Goal: Answer question/provide support

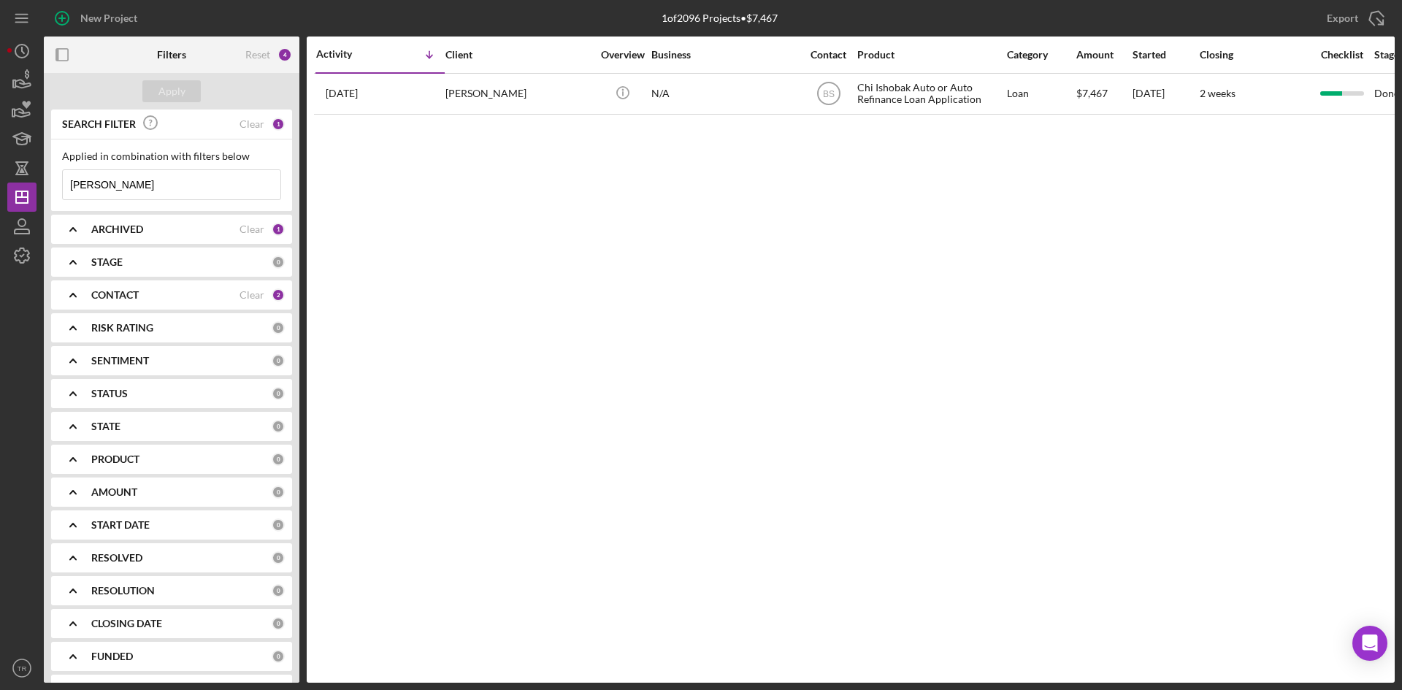
click at [120, 180] on input "[PERSON_NAME]" at bounding box center [172, 184] width 218 height 29
type input "[PERSON_NAME]"
click at [166, 98] on div "Apply" at bounding box center [171, 91] width 27 height 22
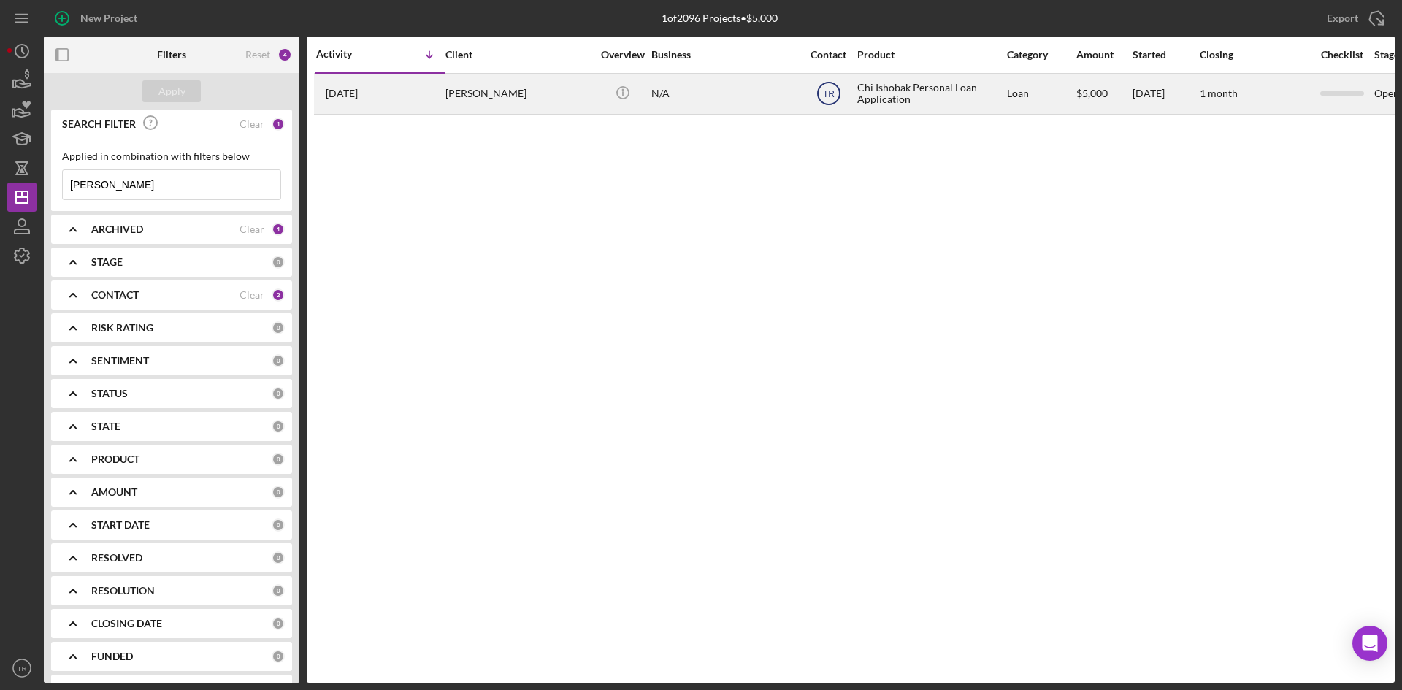
click at [826, 93] on text "TR" at bounding box center [829, 94] width 12 height 10
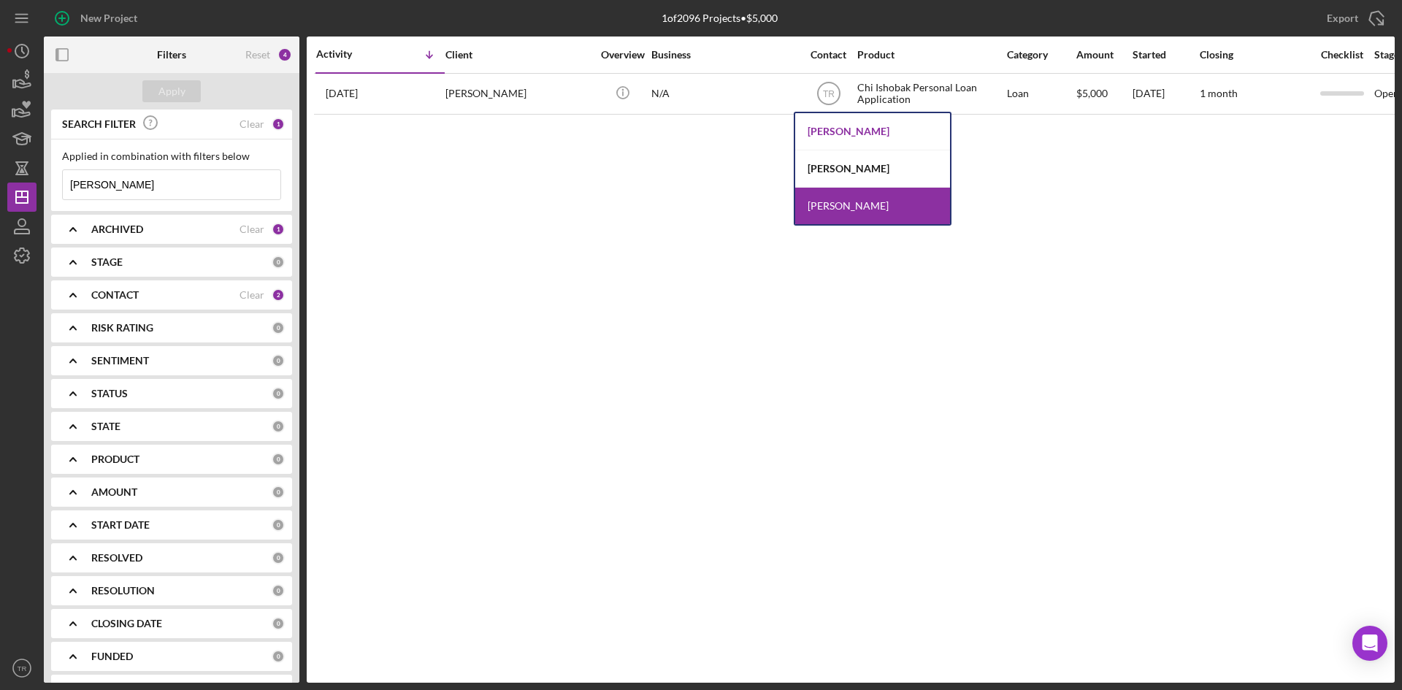
click at [843, 136] on div "[PERSON_NAME]" at bounding box center [872, 131] width 155 height 37
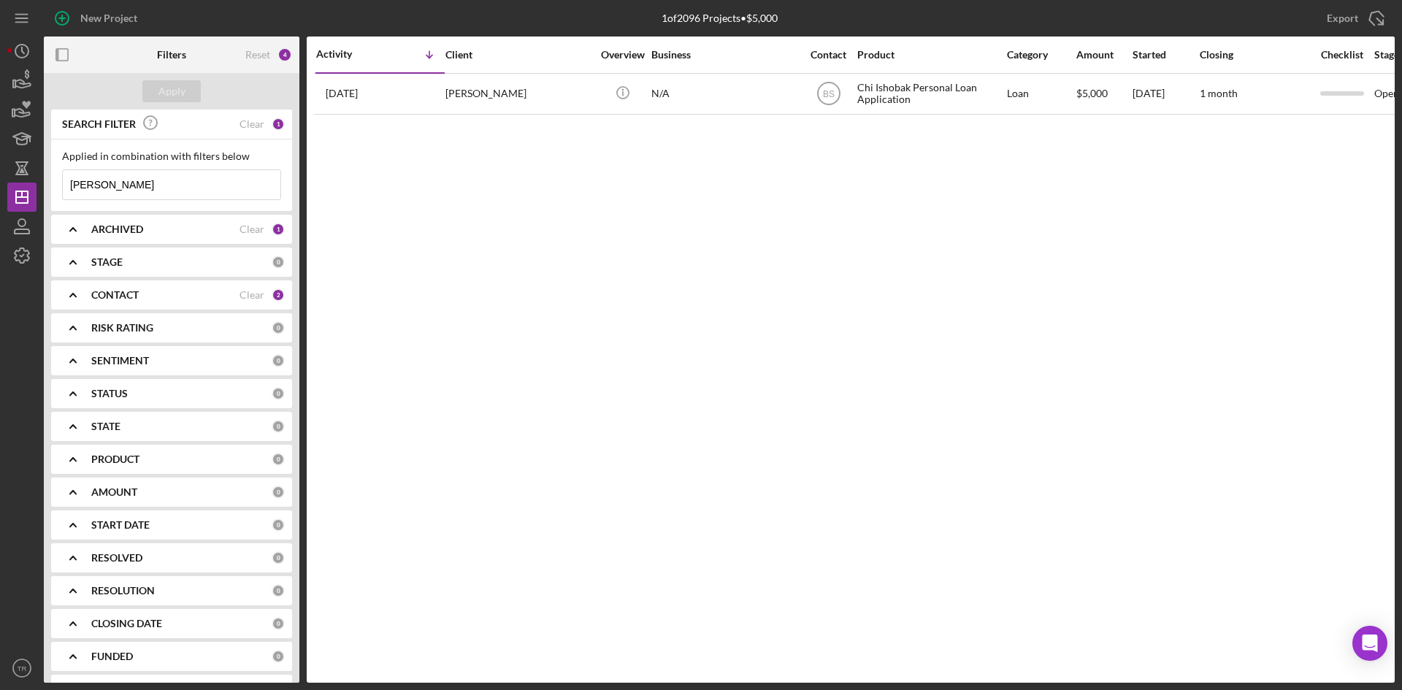
click at [122, 185] on input "[PERSON_NAME]" at bounding box center [172, 184] width 218 height 29
type input "[PERSON_NAME]"
click at [180, 89] on div "Apply" at bounding box center [171, 91] width 27 height 22
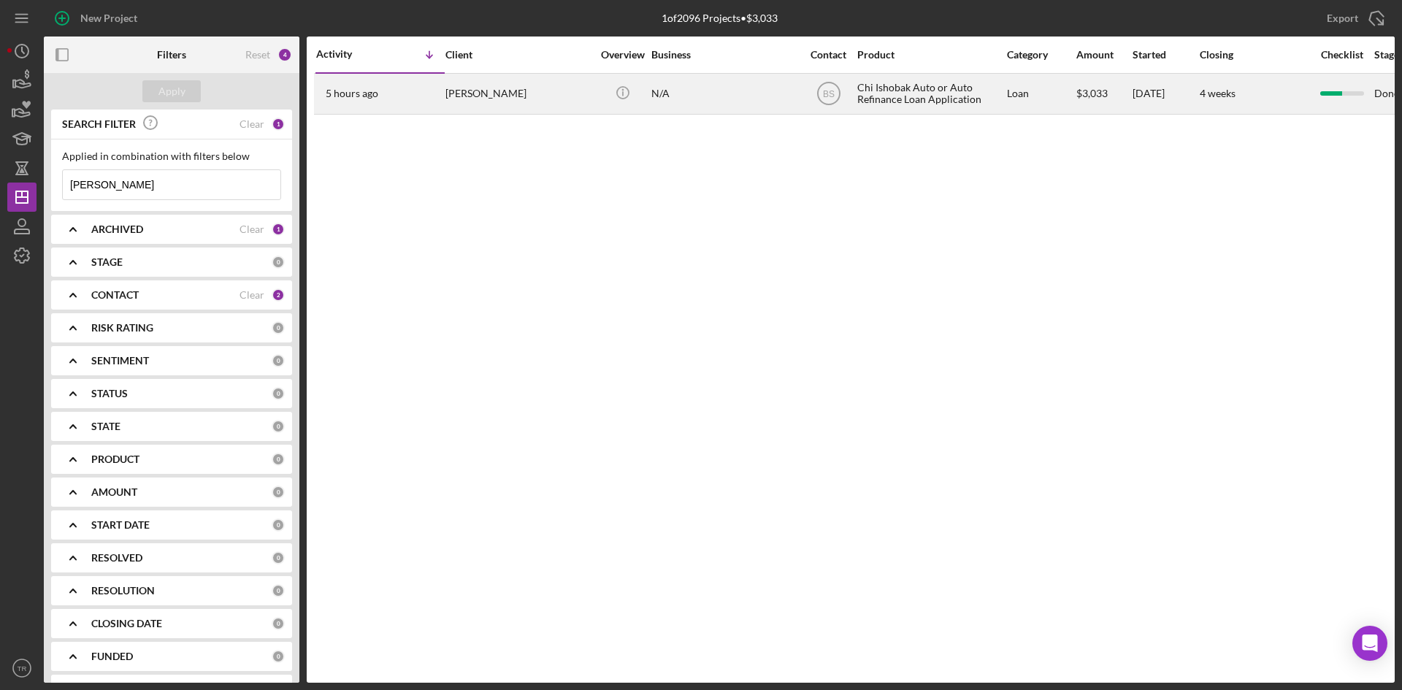
click at [481, 91] on div "[PERSON_NAME]" at bounding box center [518, 93] width 146 height 39
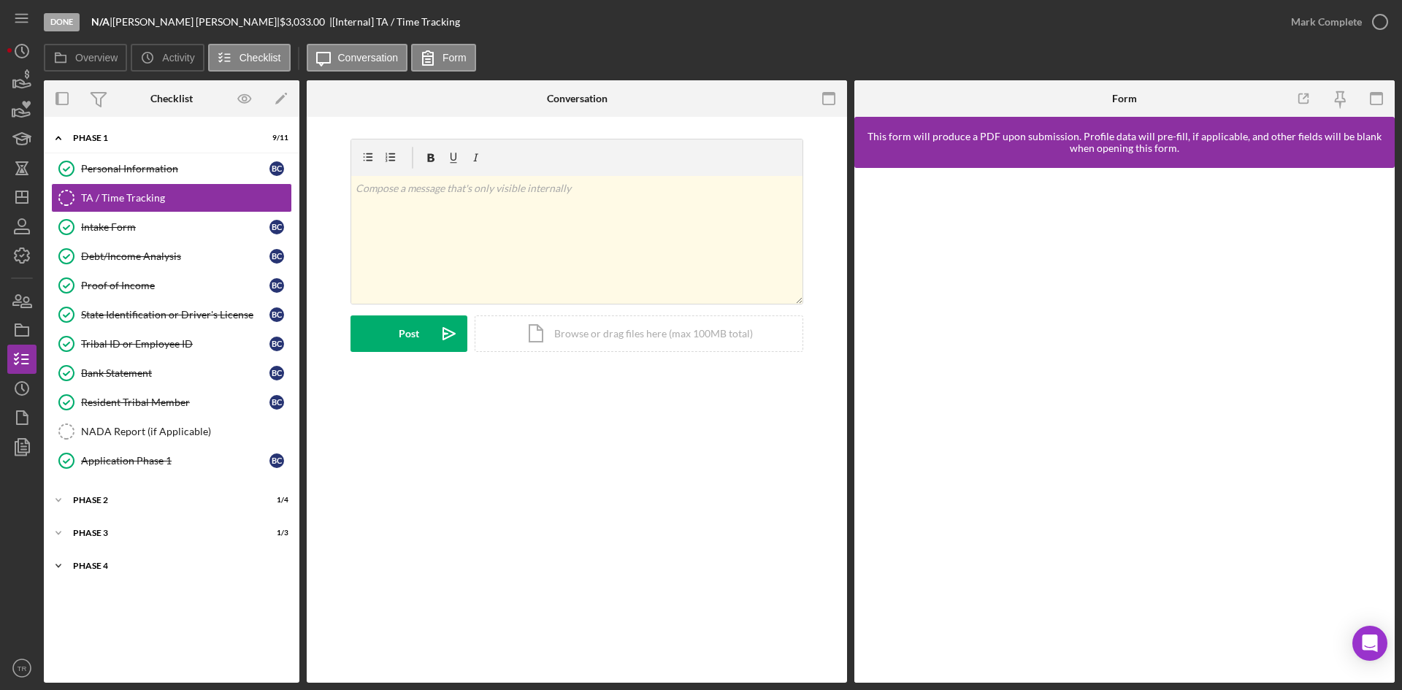
click at [141, 566] on div "Phase 4" at bounding box center [177, 565] width 208 height 9
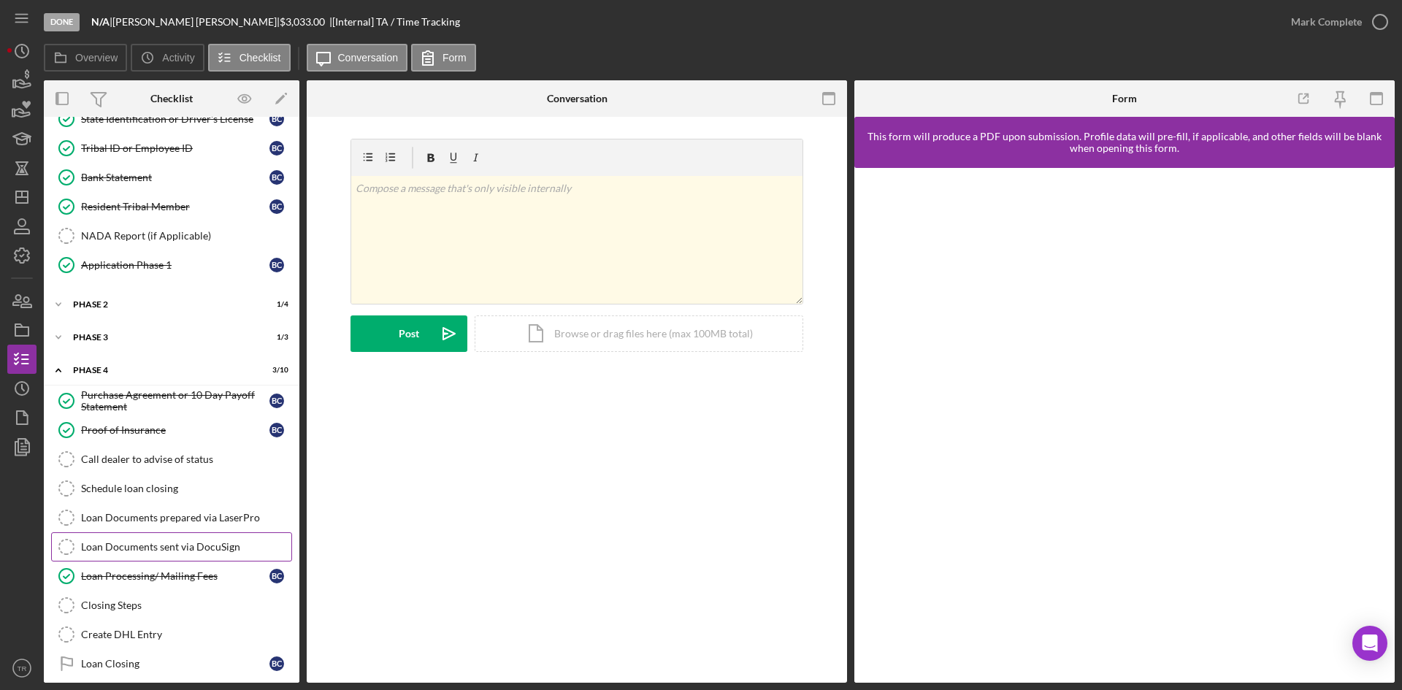
scroll to position [206, 0]
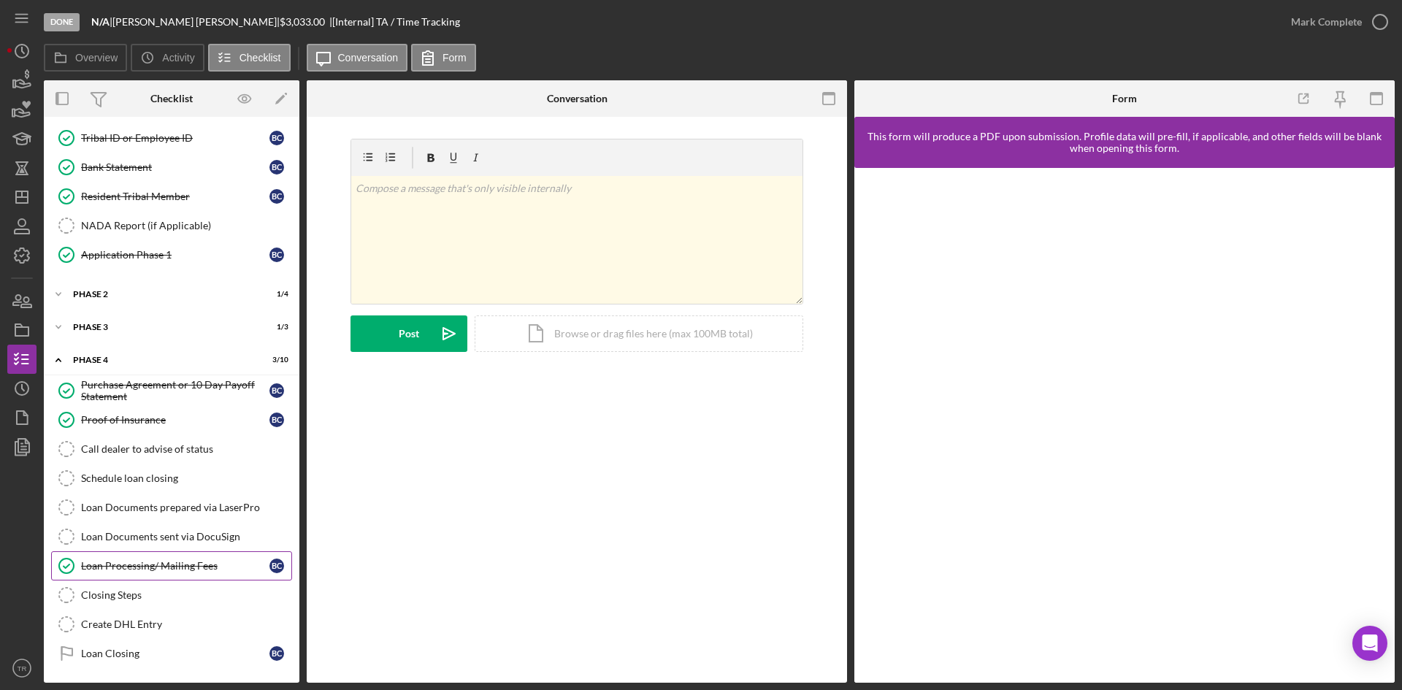
click at [145, 567] on div "Loan Processing/ Mailing Fees" at bounding box center [175, 566] width 188 height 12
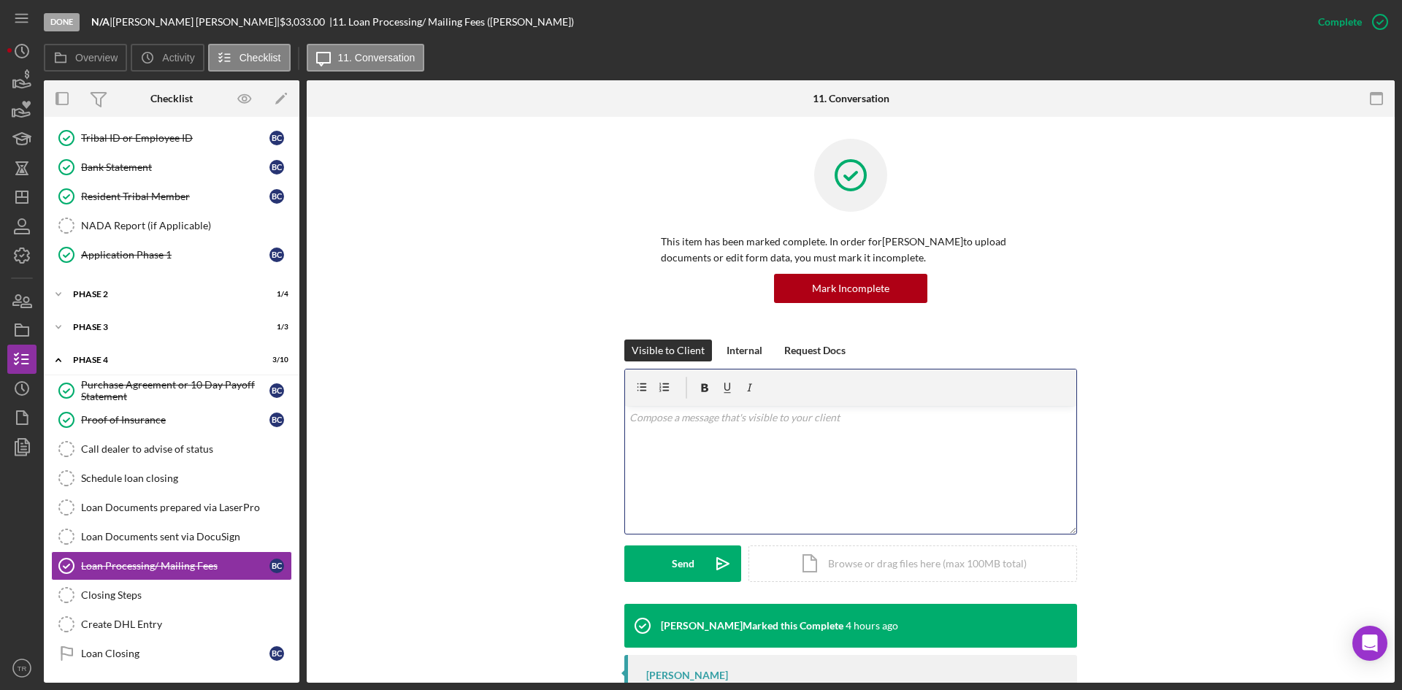
click at [691, 442] on div "v Color teal Color pink Remove color Add row above Add row below Add column bef…" at bounding box center [850, 470] width 451 height 128
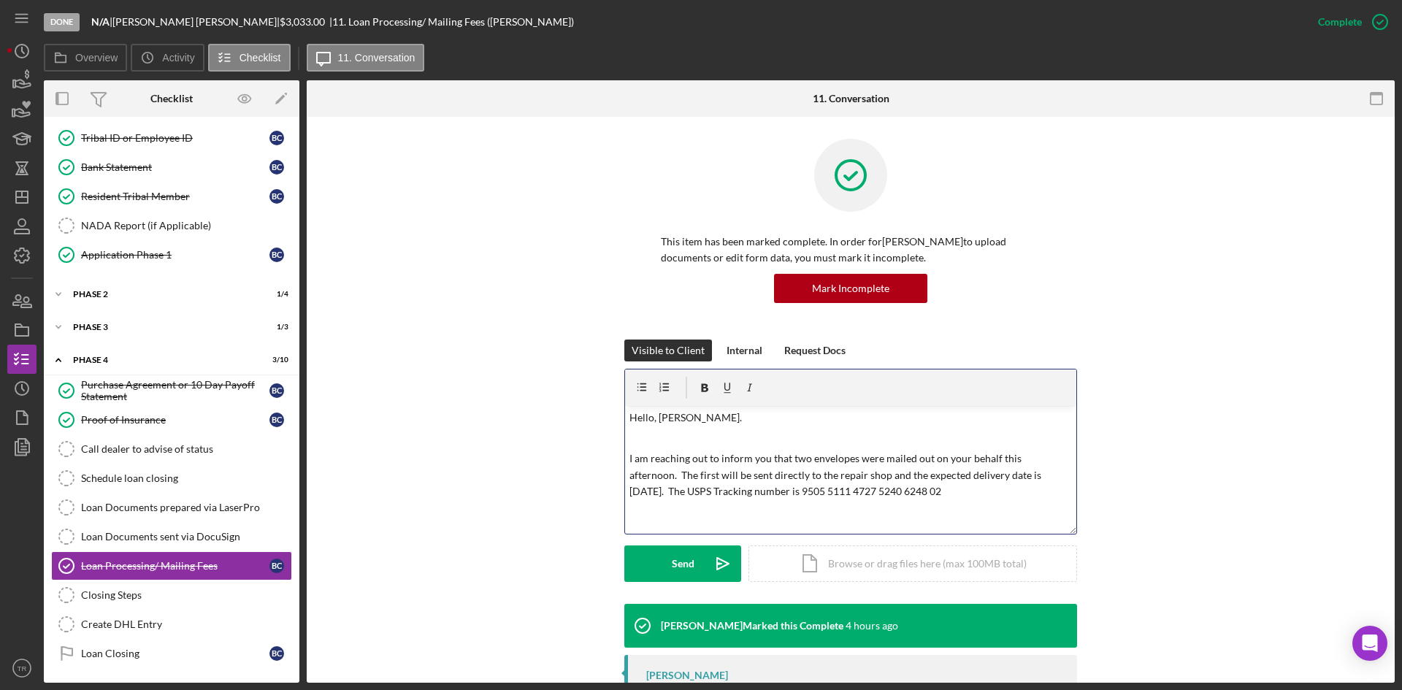
click at [832, 476] on p "I am reaching out to inform you that two envelopes were mailed out on your beha…" at bounding box center [850, 474] width 443 height 49
click at [667, 475] on p "I am reaching out to inform you that two envelopes were mailed out on your beha…" at bounding box center [850, 483] width 443 height 66
click at [905, 474] on p "I am reaching out to inform you that two envelopes were mailed out on your beha…" at bounding box center [850, 483] width 443 height 66
click at [756, 492] on p "I am reaching out to inform you that two envelopes were mailed out on your beha…" at bounding box center [850, 483] width 443 height 66
click at [886, 490] on p "I am reaching out to inform you that two envelopes were mailed out on your beha…" at bounding box center [850, 483] width 443 height 66
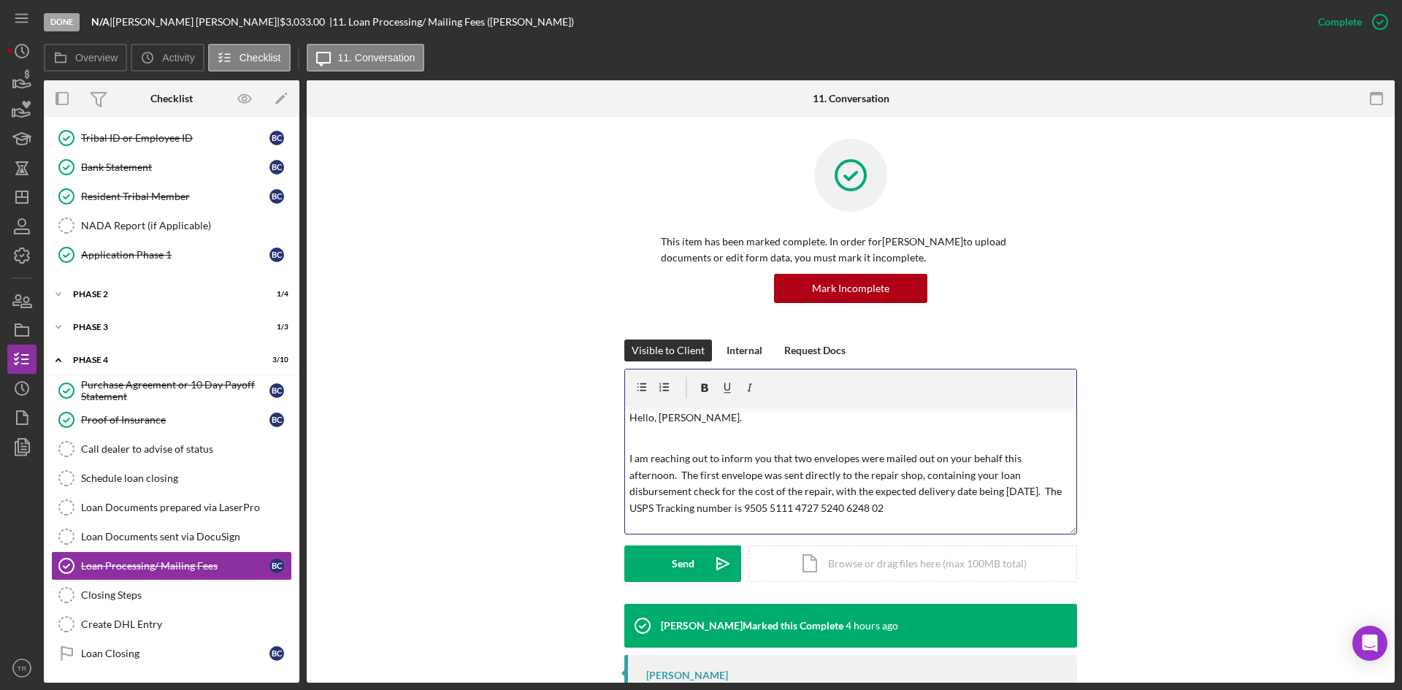
click at [855, 509] on p "I am reaching out to inform you that two envelopes were mailed out on your beha…" at bounding box center [850, 483] width 443 height 66
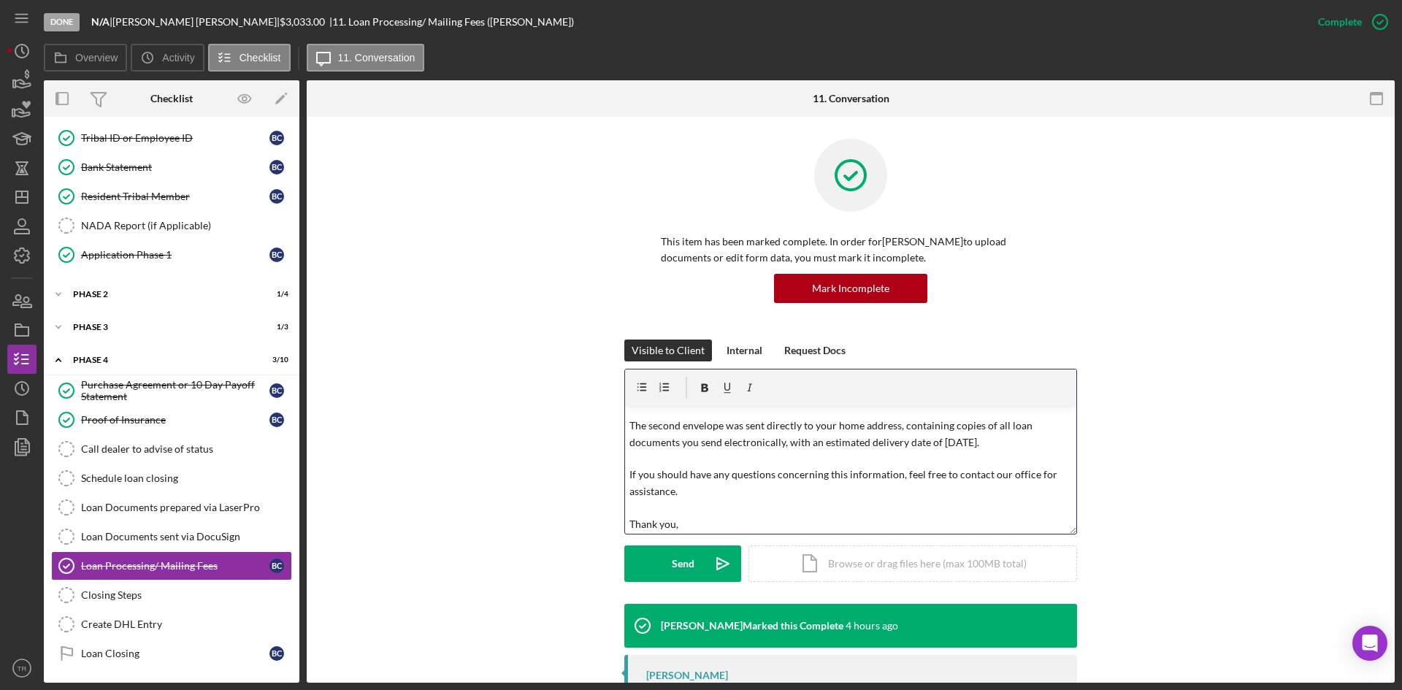
scroll to position [131, 0]
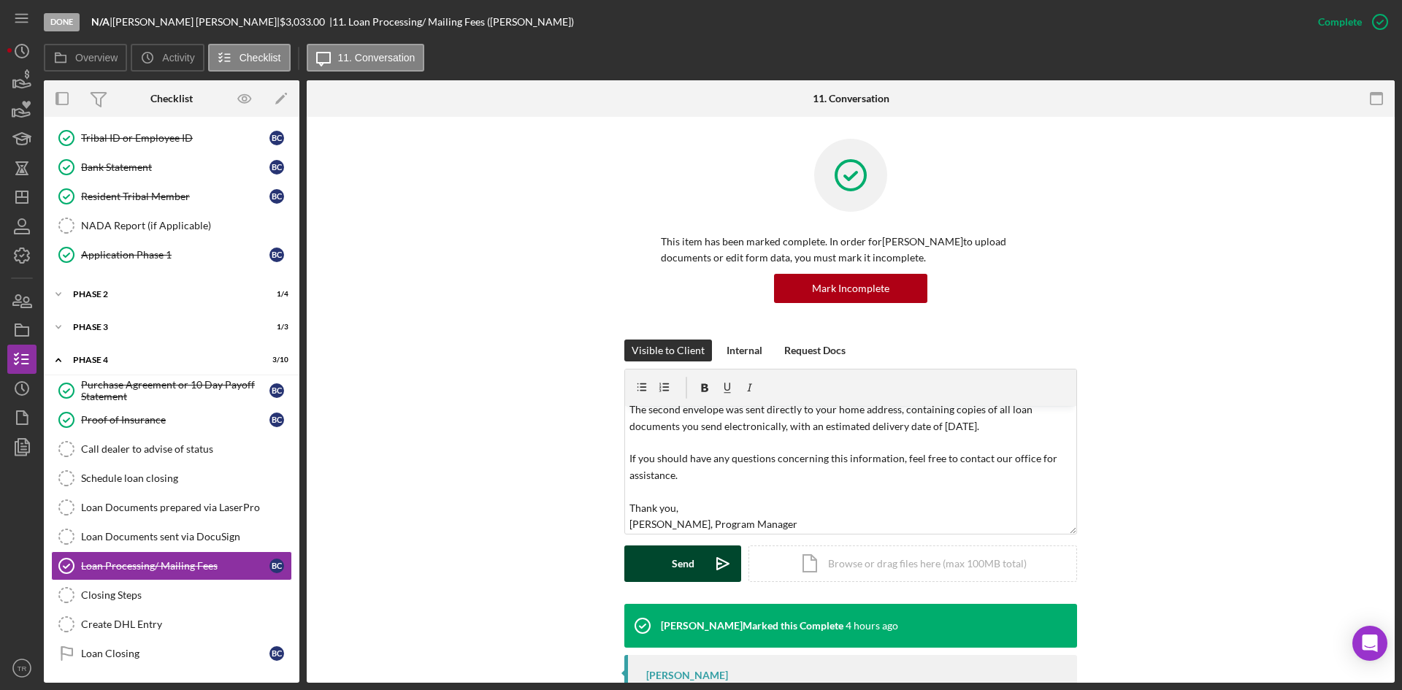
click at [687, 567] on div "Send" at bounding box center [683, 563] width 23 height 37
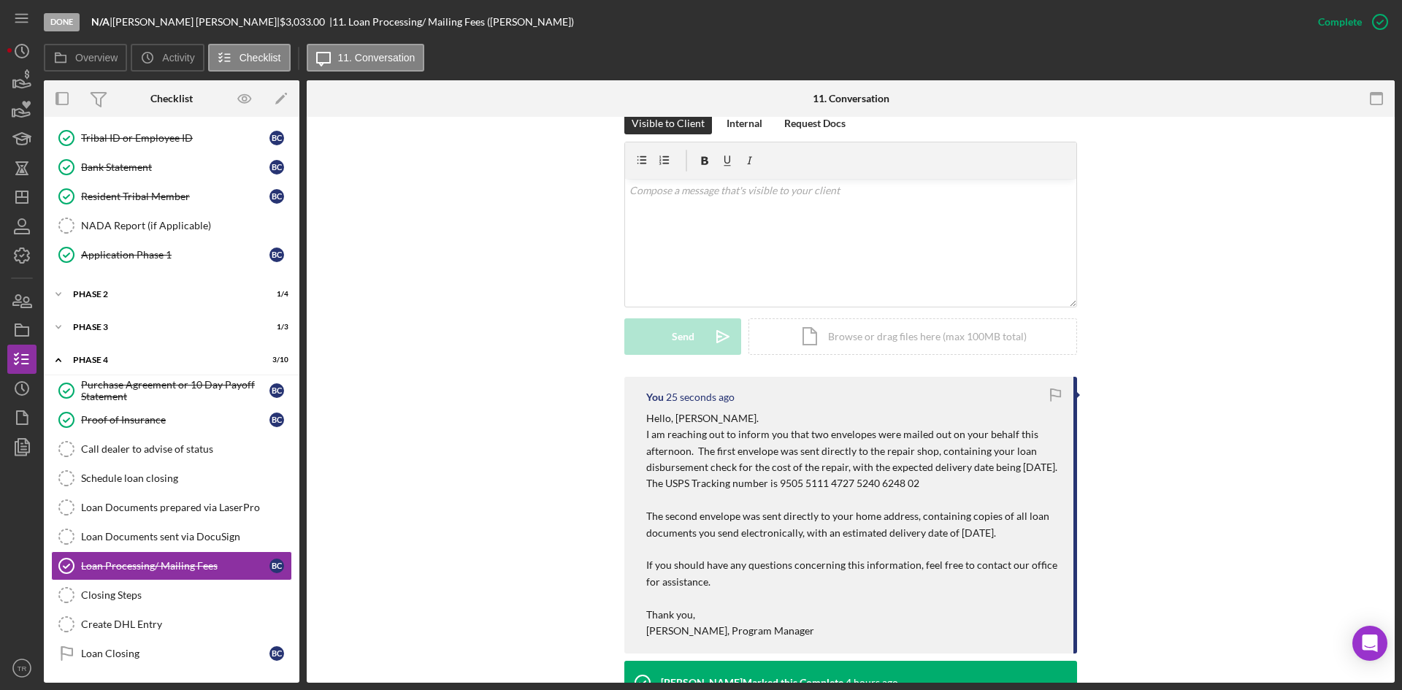
scroll to position [219, 0]
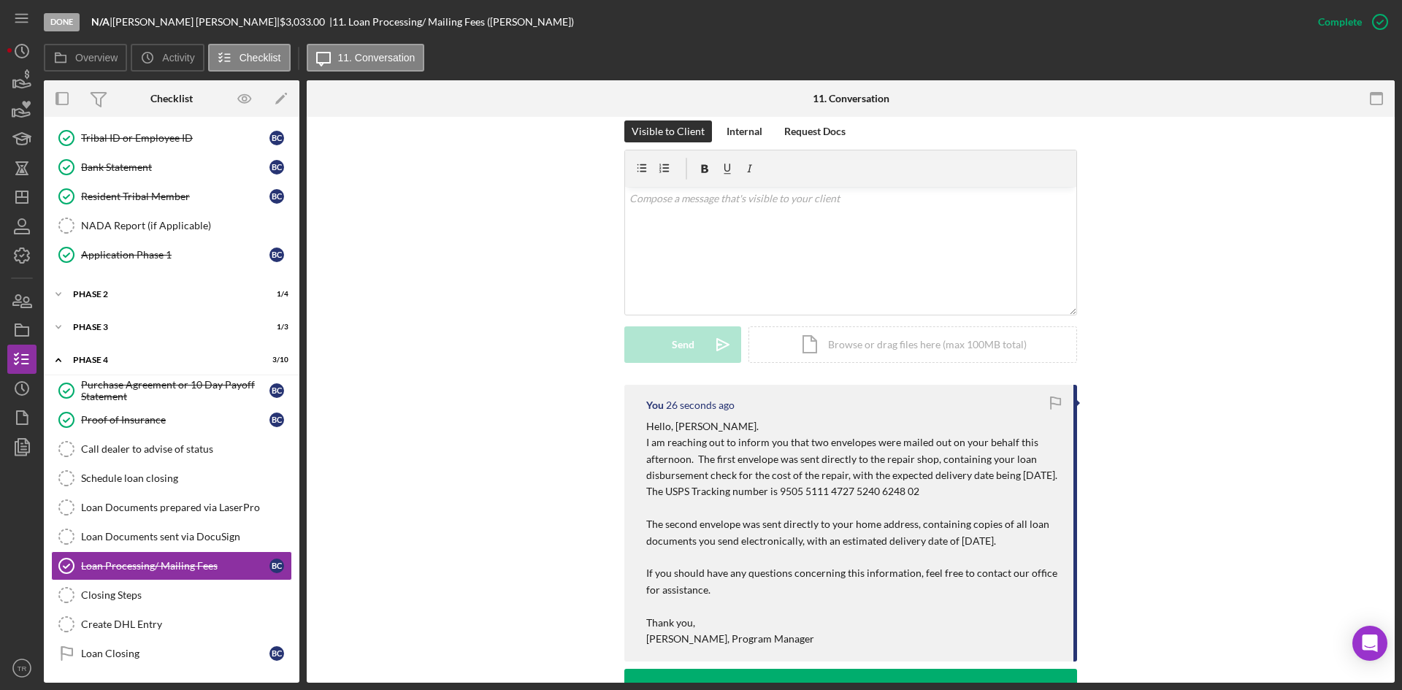
click at [1055, 399] on icon "button" at bounding box center [1055, 401] width 9 height 8
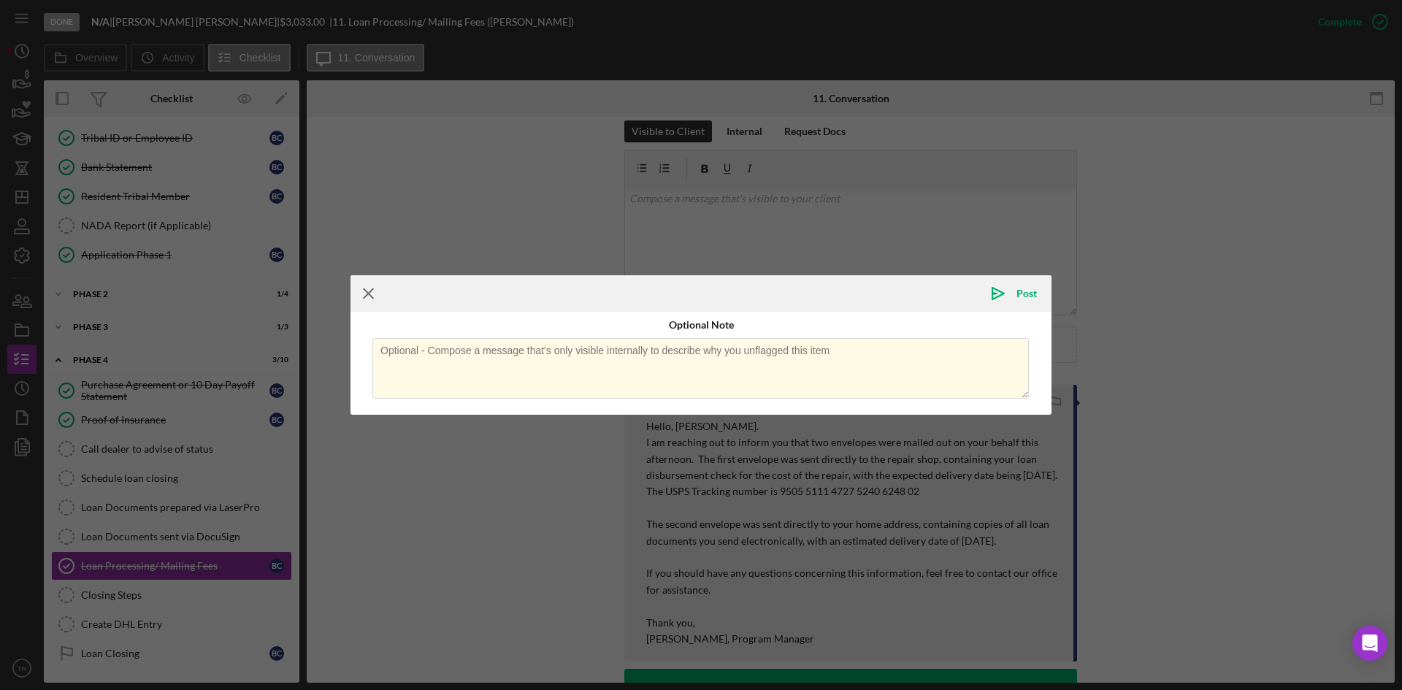
click at [364, 295] on icon "Icon/Menu Close" at bounding box center [368, 293] width 37 height 37
